Goal: Information Seeking & Learning: Learn about a topic

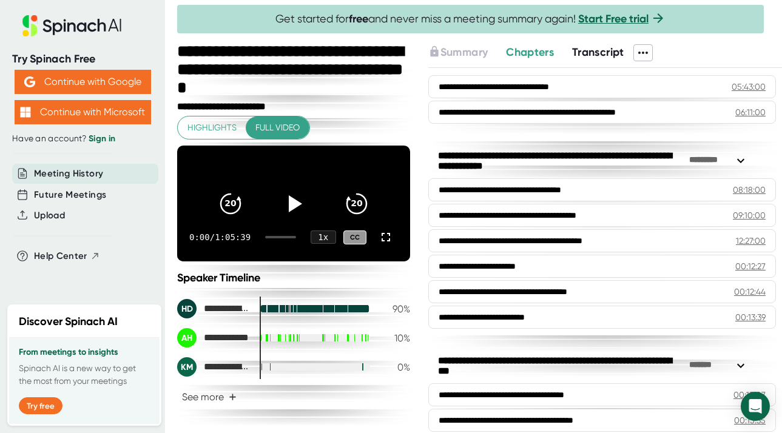
scroll to position [47, 0]
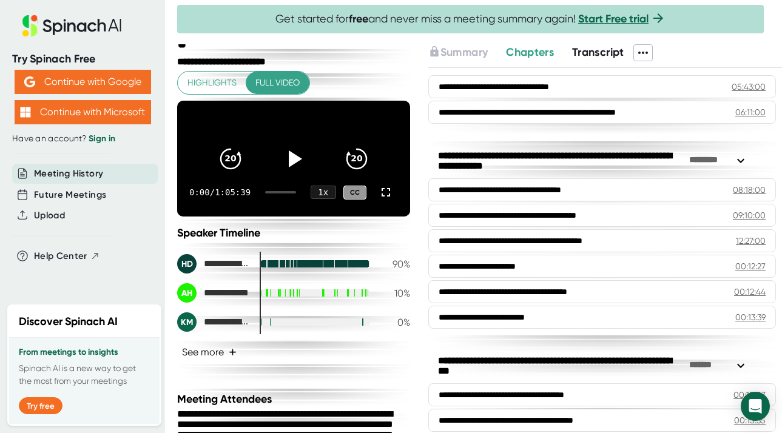
click at [177, 342] on button "See more +" at bounding box center [209, 352] width 64 height 21
click at [228, 362] on div "**********" at bounding box center [293, 308] width 233 height 109
click at [177, 342] on button "See more +" at bounding box center [209, 352] width 64 height 21
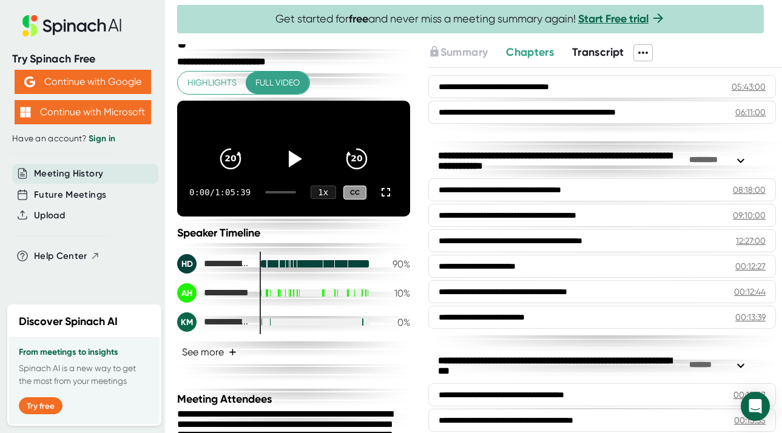
click at [177, 342] on button "See more +" at bounding box center [209, 352] width 64 height 21
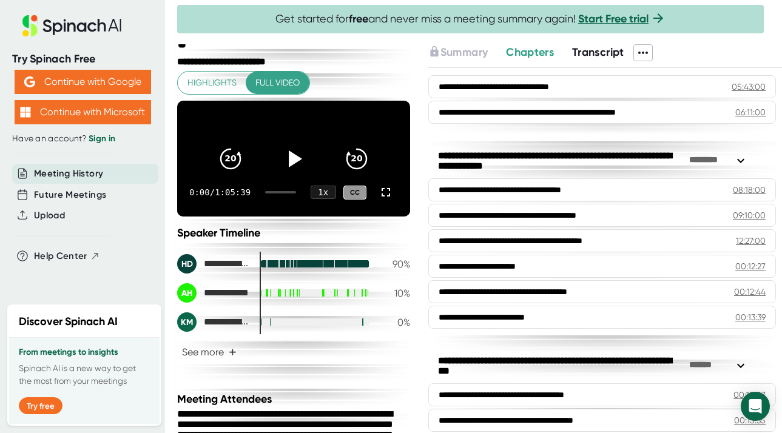
click at [177, 342] on button "See more +" at bounding box center [209, 352] width 64 height 21
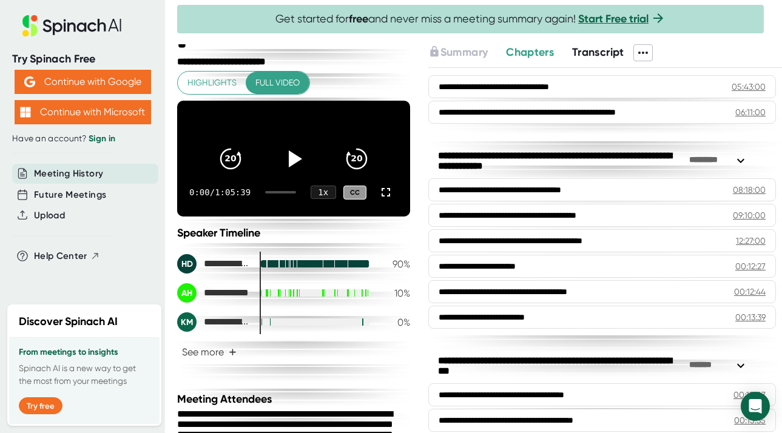
click at [177, 342] on button "See more +" at bounding box center [209, 352] width 64 height 21
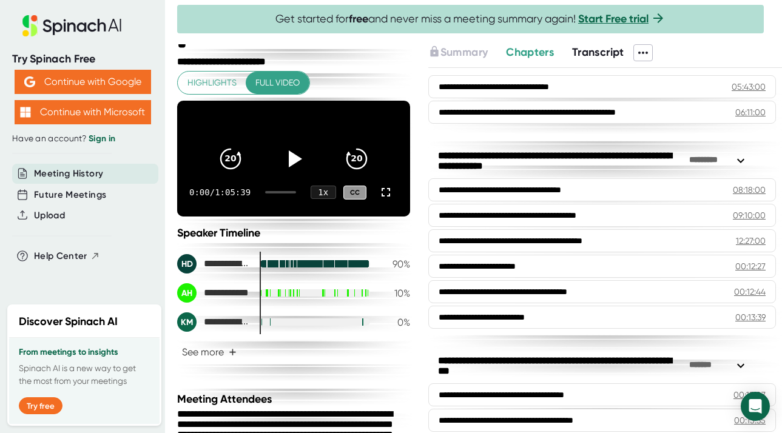
click at [177, 342] on button "See more +" at bounding box center [209, 352] width 64 height 21
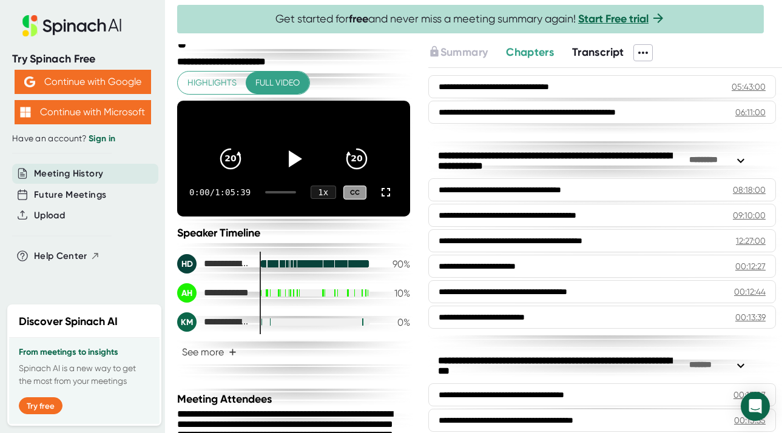
click at [177, 342] on button "See more +" at bounding box center [209, 352] width 64 height 21
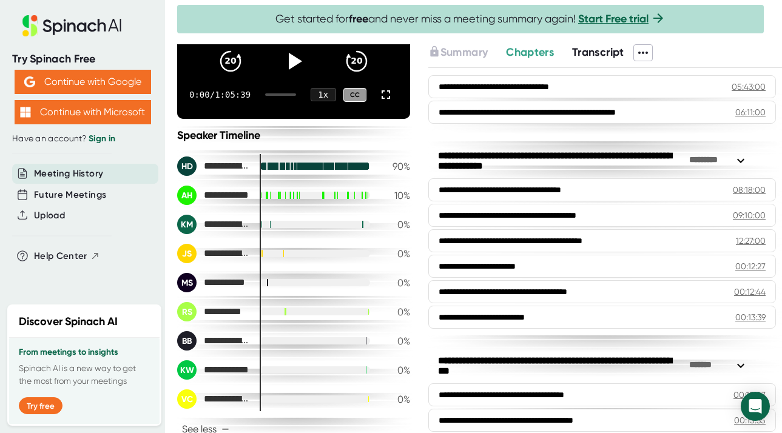
click at [177, 419] on button "See less −" at bounding box center [205, 429] width 57 height 21
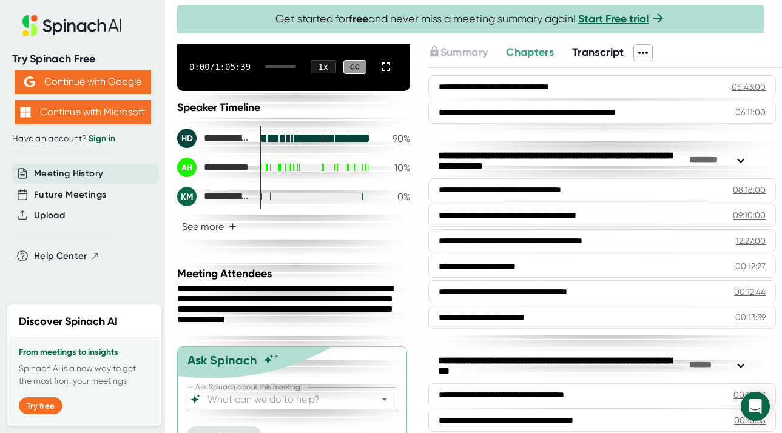
click at [177, 216] on button "See more +" at bounding box center [209, 226] width 64 height 21
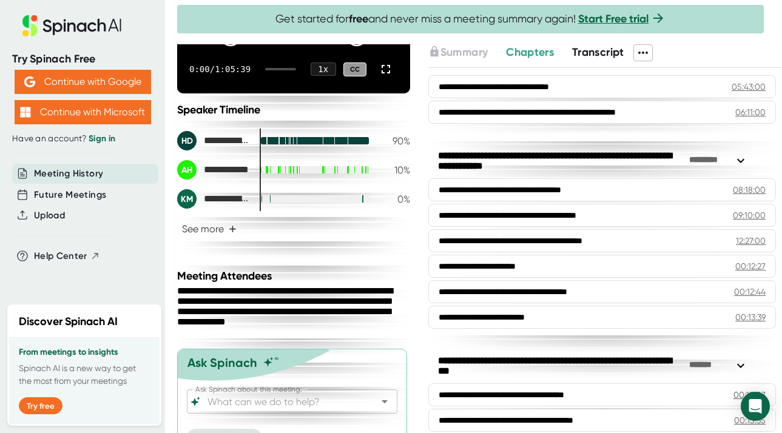
click at [177, 218] on button "See more +" at bounding box center [209, 228] width 64 height 21
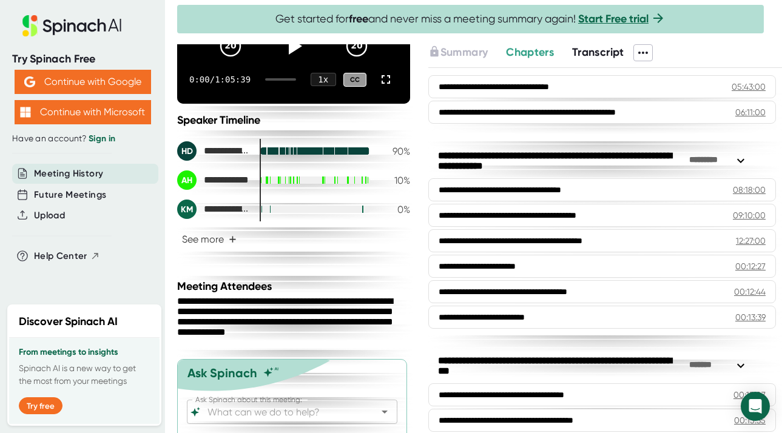
click at [177, 229] on button "See more +" at bounding box center [209, 239] width 64 height 21
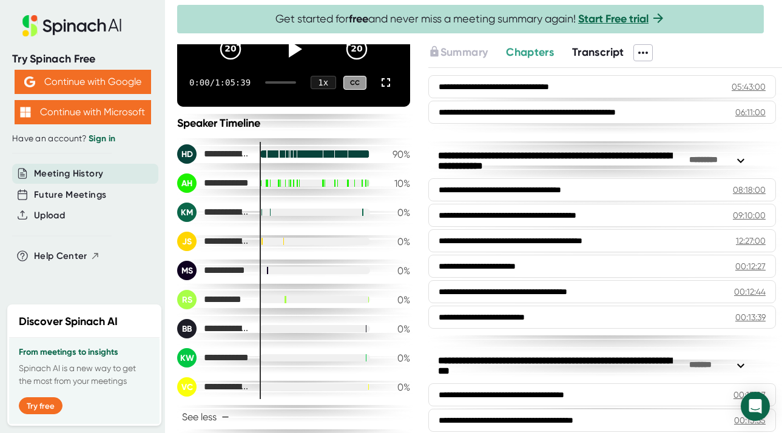
click at [177, 407] on button "See less −" at bounding box center [205, 417] width 57 height 21
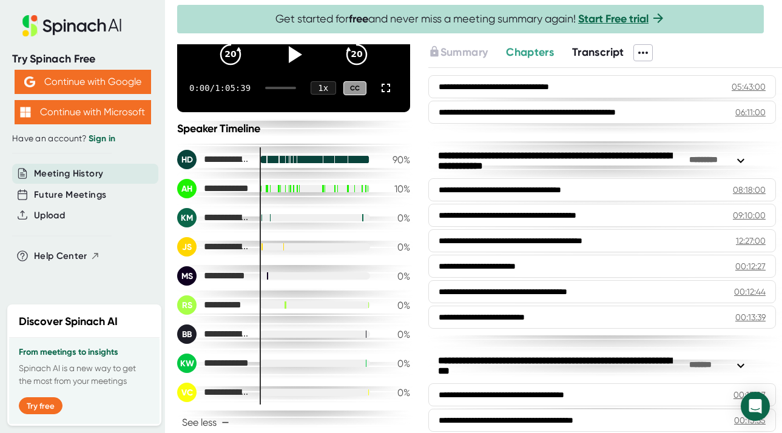
click at [177, 412] on button "See less −" at bounding box center [205, 422] width 57 height 21
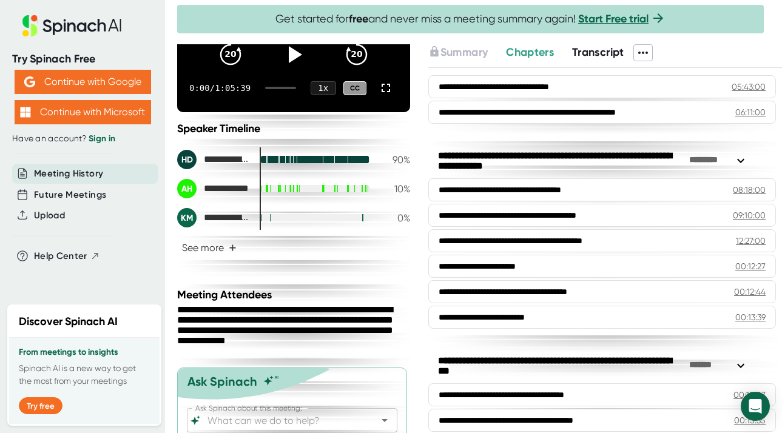
click at [177, 237] on button "See more +" at bounding box center [209, 247] width 64 height 21
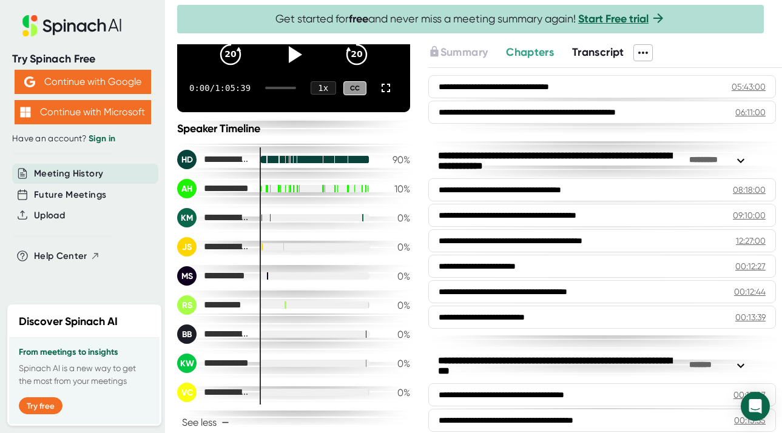
click at [177, 412] on button "See less −" at bounding box center [205, 422] width 57 height 21
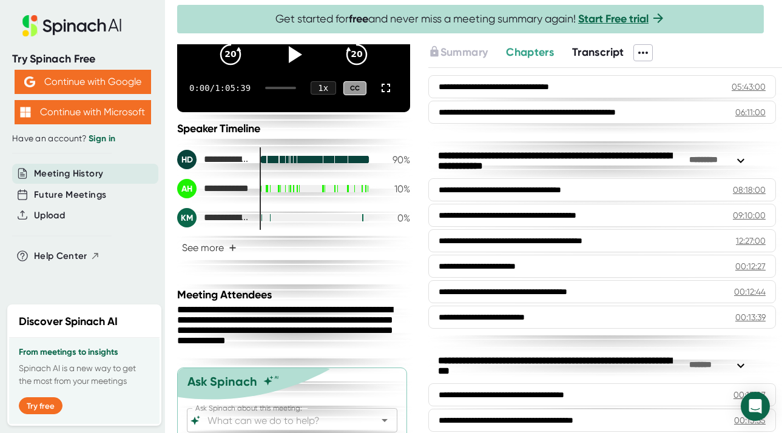
click at [177, 237] on button "See more +" at bounding box center [209, 247] width 64 height 21
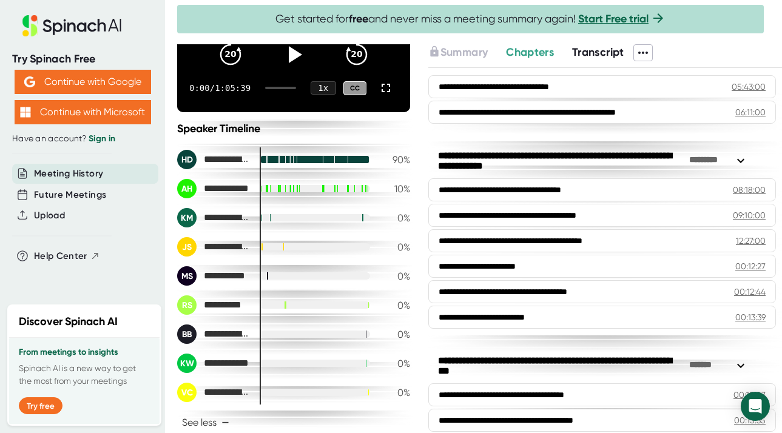
click at [177, 412] on button "See less −" at bounding box center [205, 422] width 57 height 21
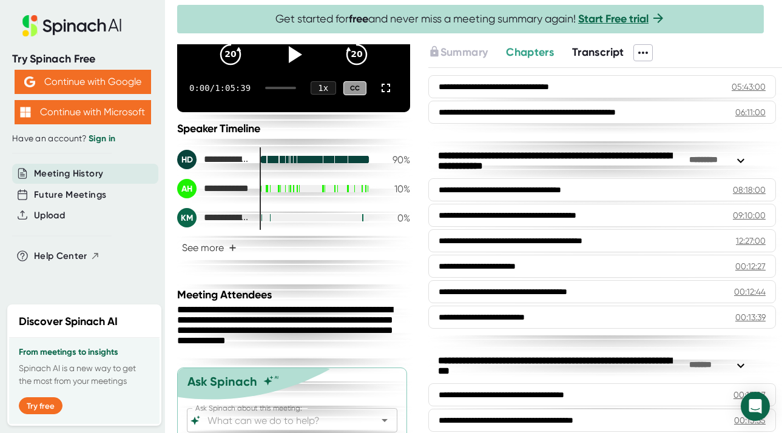
click at [177, 237] on button "See more +" at bounding box center [209, 247] width 64 height 21
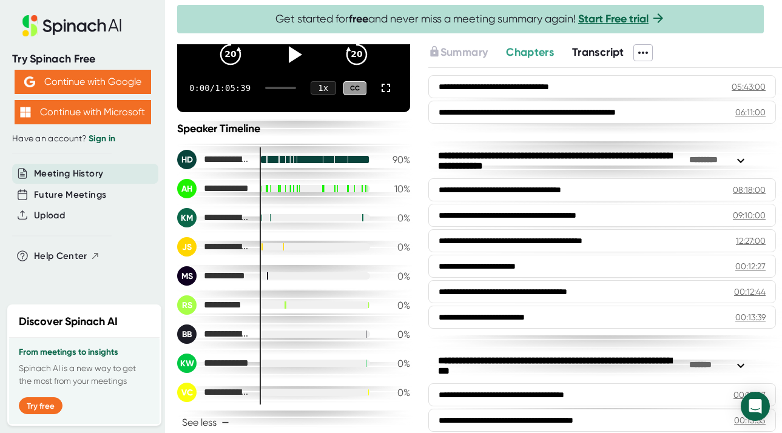
click at [177, 412] on button "See less −" at bounding box center [205, 422] width 57 height 21
click at [301, 146] on div "**********" at bounding box center [293, 277] width 233 height 311
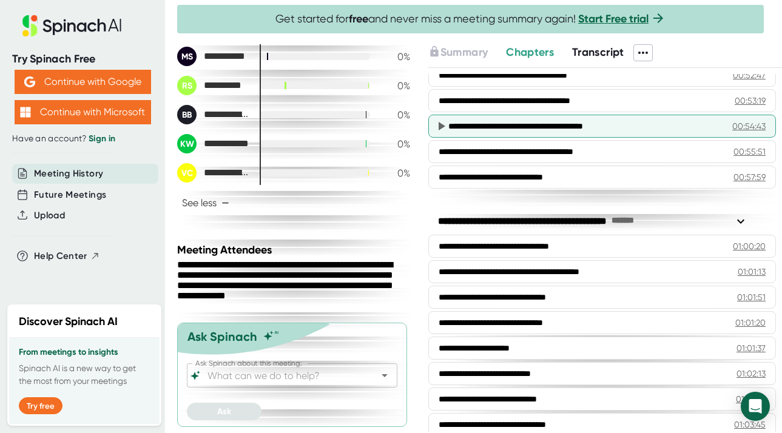
scroll to position [1582, 0]
